Goal: Task Accomplishment & Management: Use online tool/utility

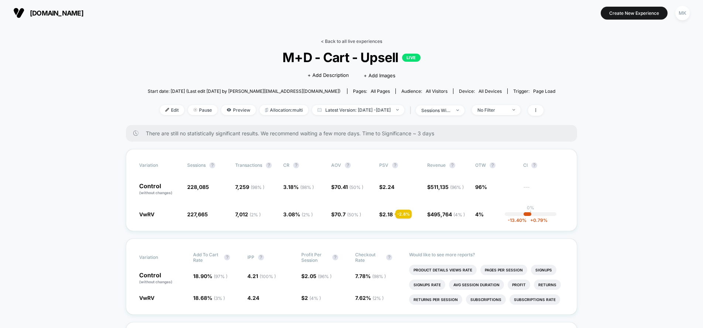
click at [323, 43] on link "< Back to all live experiences" at bounding box center [351, 41] width 61 height 6
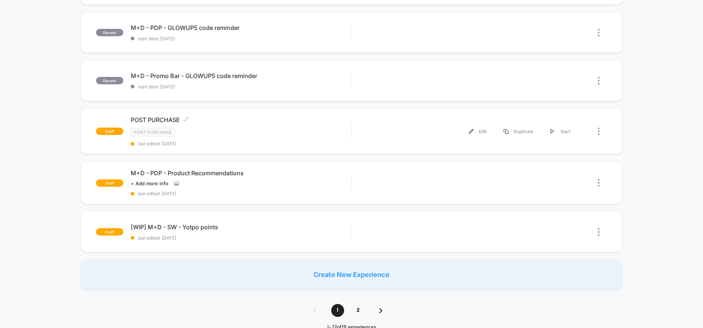
scroll to position [407, 0]
click at [384, 126] on div "Edit Duplicate Start" at bounding box center [470, 131] width 221 height 17
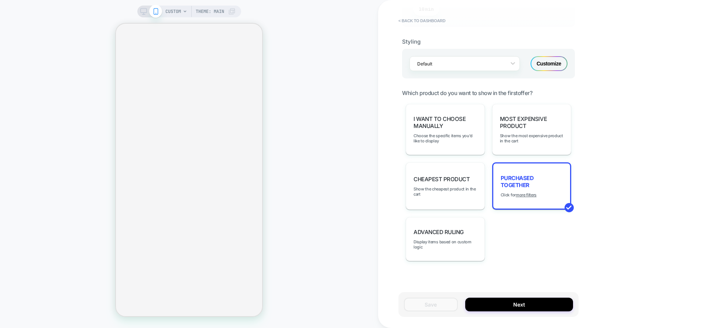
scroll to position [461, 0]
click at [10, 271] on div "CUSTOM Theme: MAIN" at bounding box center [189, 163] width 378 height 313
